Goal: Task Accomplishment & Management: Complete application form

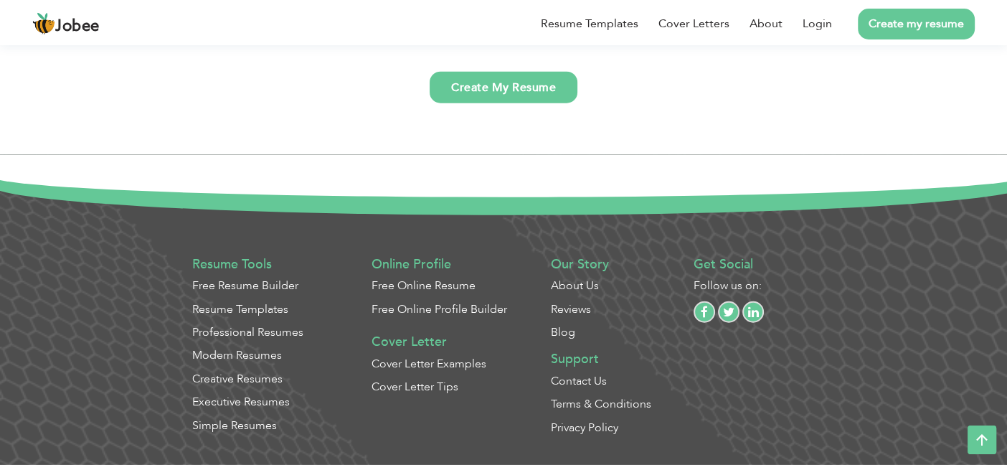
scroll to position [10942, 0]
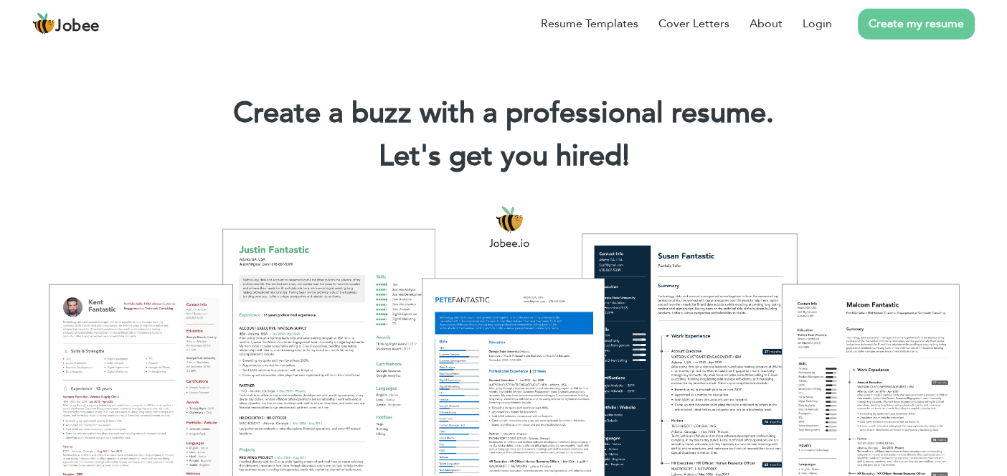
click at [893, 27] on link "Create my resume" at bounding box center [916, 24] width 117 height 31
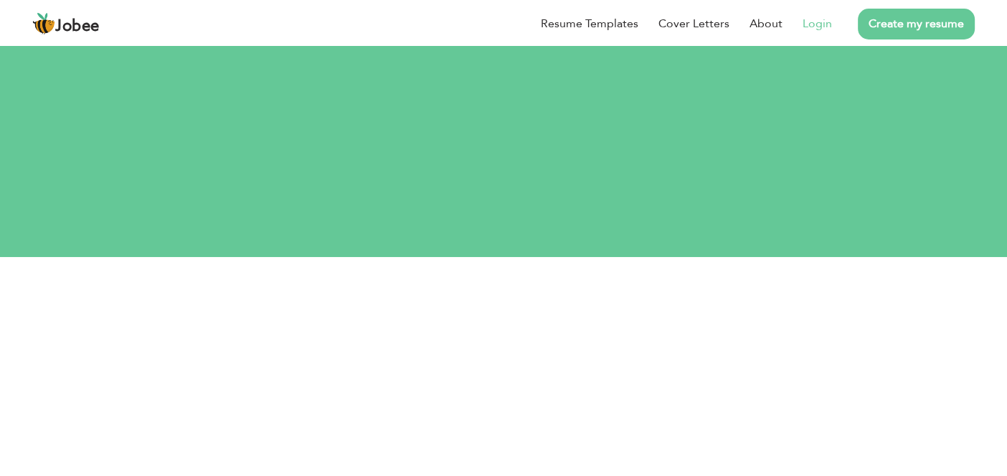
click at [819, 20] on link "Login" at bounding box center [817, 23] width 29 height 17
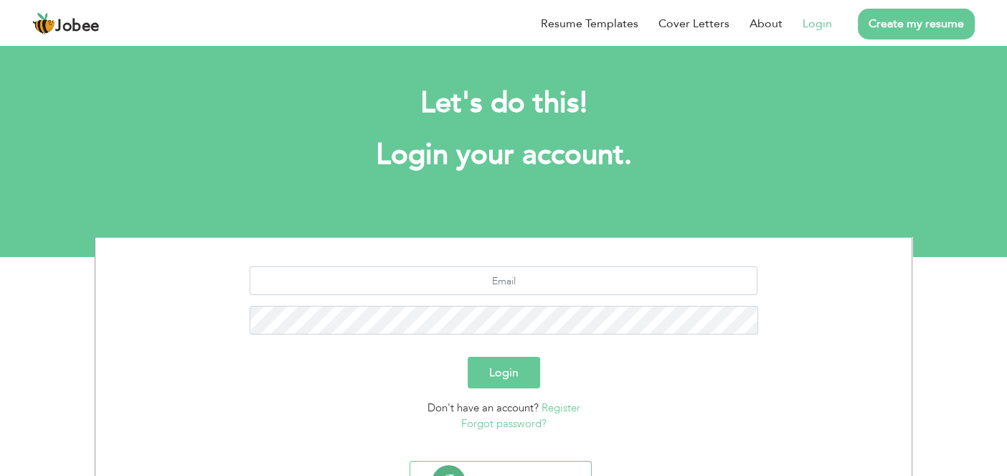
scroll to position [67, 0]
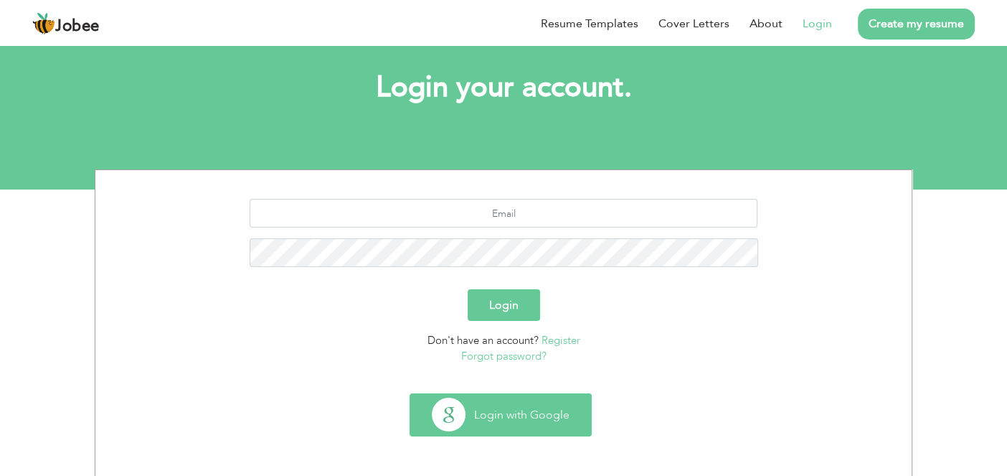
click at [565, 413] on button "Login with Google" at bounding box center [500, 415] width 181 height 42
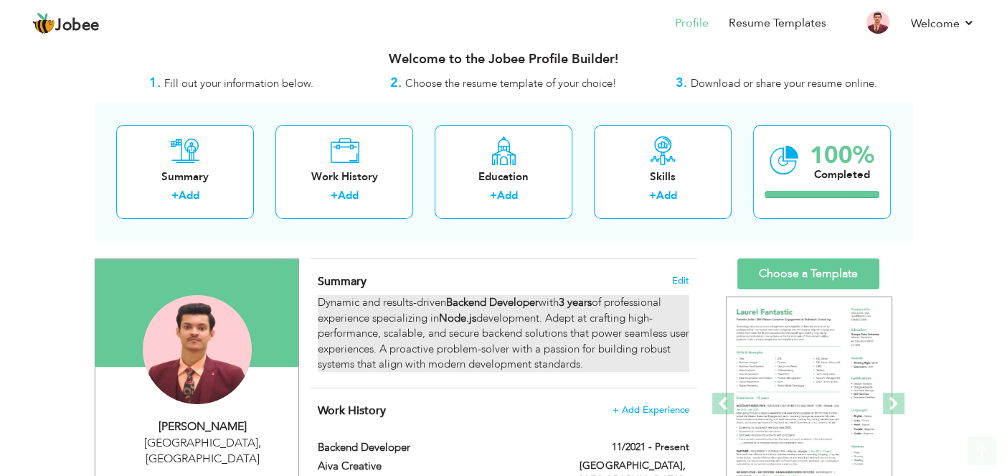
scroll to position [8, 0]
